Goal: Transaction & Acquisition: Purchase product/service

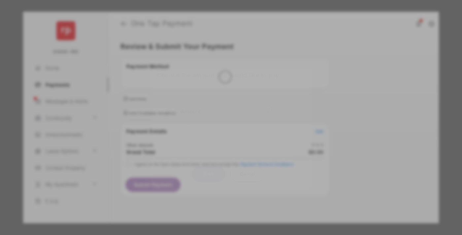
click at [219, 106] on div "Other Amount" at bounding box center [218, 111] width 107 height 11
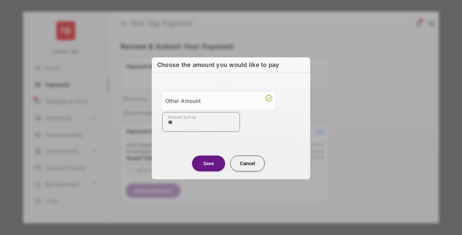
type input "**"
click at [209, 163] on button "Save" at bounding box center [208, 164] width 33 height 16
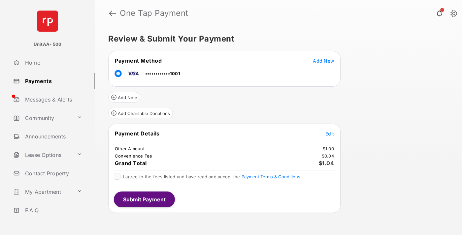
click at [330, 134] on span "Edit" at bounding box center [330, 134] width 9 height 6
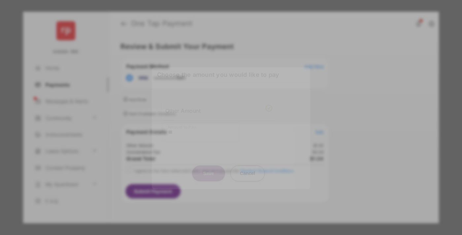
click at [209, 173] on button "Save" at bounding box center [208, 174] width 33 height 16
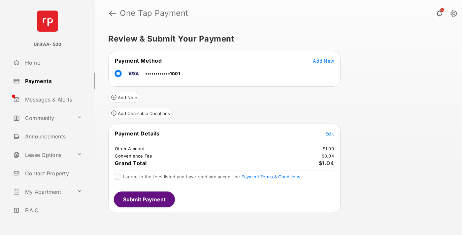
click at [144, 199] on button "Submit Payment" at bounding box center [144, 200] width 61 height 16
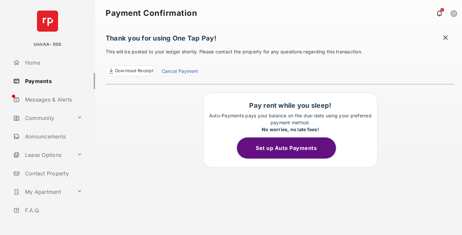
click at [52, 81] on link "Payments" at bounding box center [53, 81] width 85 height 16
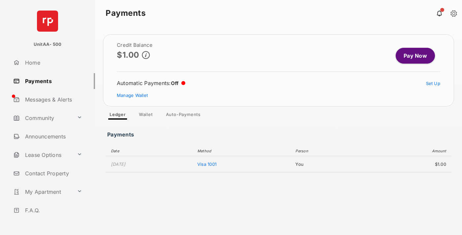
click at [413, 56] on link "Pay Now" at bounding box center [415, 56] width 39 height 16
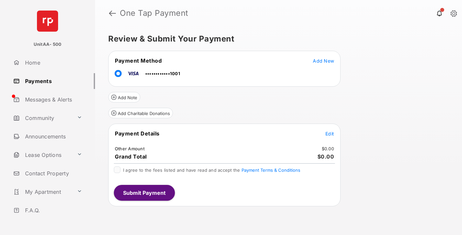
click at [330, 134] on span "Edit" at bounding box center [330, 134] width 9 height 6
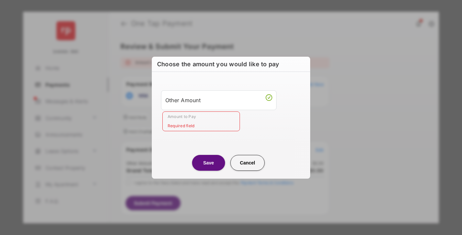
click at [219, 100] on div "Other Amount" at bounding box center [218, 100] width 107 height 11
type input "**"
click at [209, 163] on button "Save" at bounding box center [208, 163] width 33 height 16
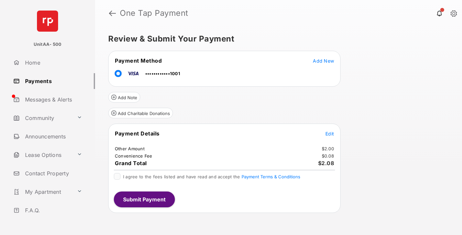
click at [144, 199] on button "Submit Payment" at bounding box center [144, 200] width 61 height 16
